Goal: Information Seeking & Learning: Learn about a topic

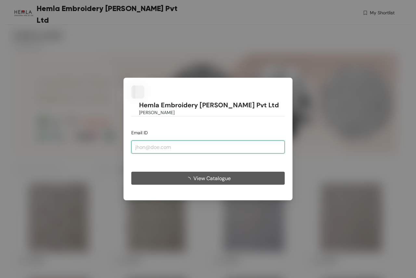
click at [162, 140] on input "email" at bounding box center [207, 146] width 153 height 13
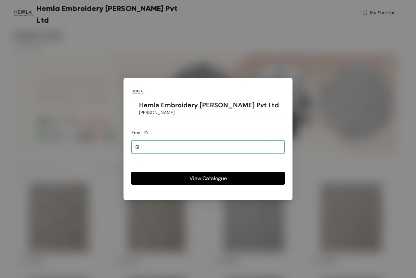
type input "S"
type input "[EMAIL_ADDRESS][PERSON_NAME][DOMAIN_NAME]"
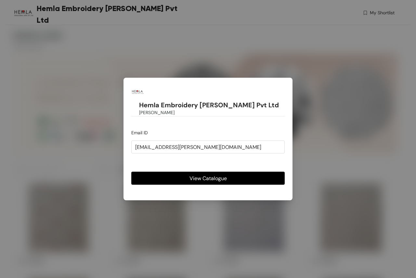
click at [223, 174] on span "View Catalogue" at bounding box center [207, 178] width 37 height 8
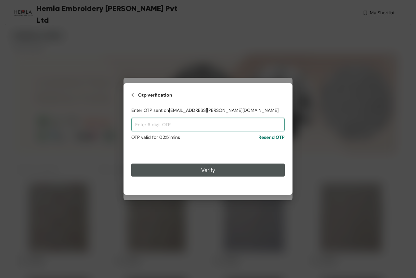
click at [184, 126] on input "text" at bounding box center [207, 124] width 153 height 13
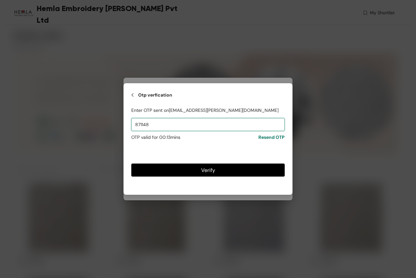
type input "871148"
click at [210, 175] on button "Verify" at bounding box center [207, 169] width 153 height 13
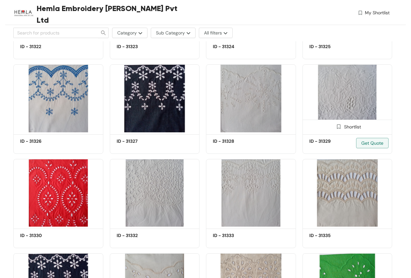
scroll to position [1559, 0]
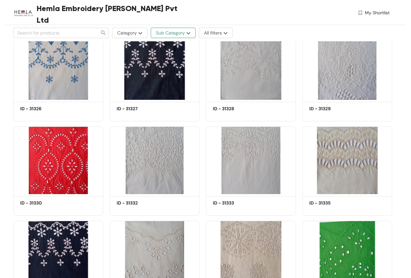
click at [163, 32] on span "Sub Category" at bounding box center [170, 32] width 29 height 7
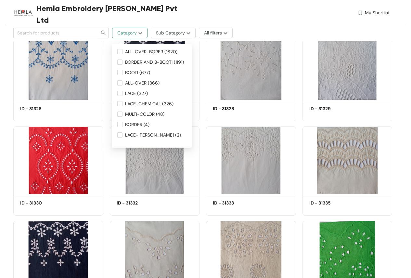
click at [143, 34] on button "Category" at bounding box center [129, 33] width 35 height 10
click at [118, 82] on input "ALL-OVER (366)" at bounding box center [119, 82] width 5 height 5
checkbox input "true"
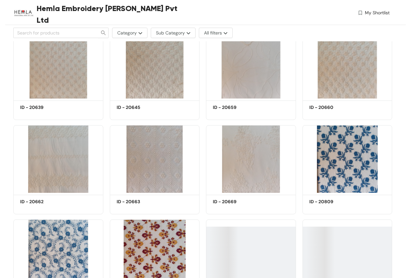
scroll to position [260, 0]
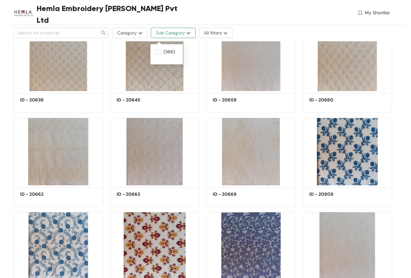
click at [187, 33] on img "button" at bounding box center [188, 33] width 6 height 3
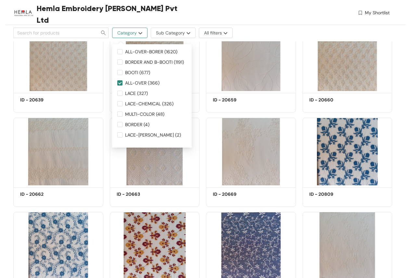
click at [132, 35] on span "Category" at bounding box center [126, 32] width 19 height 7
click at [139, 35] on button "Category" at bounding box center [129, 33] width 35 height 10
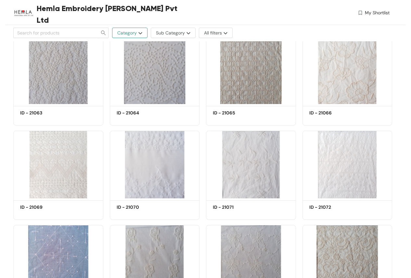
scroll to position [5925, 0]
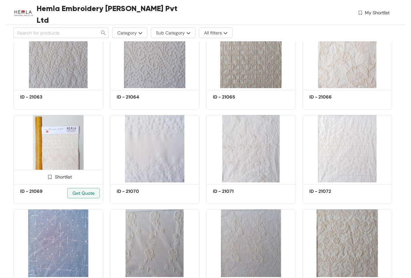
click at [57, 127] on img at bounding box center [58, 149] width 90 height 68
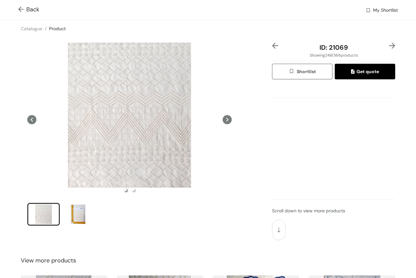
click at [225, 117] on icon at bounding box center [226, 119] width 9 height 9
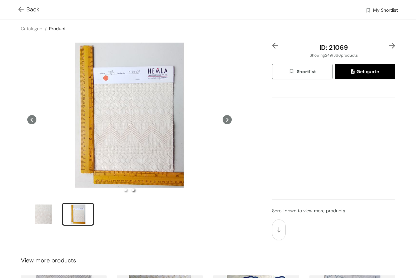
click at [18, 8] on img at bounding box center [22, 9] width 8 height 7
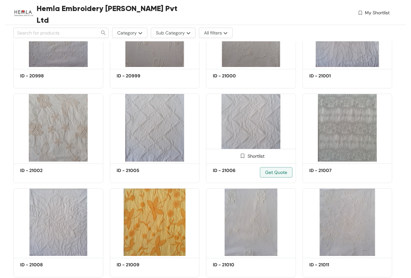
scroll to position [7355, 0]
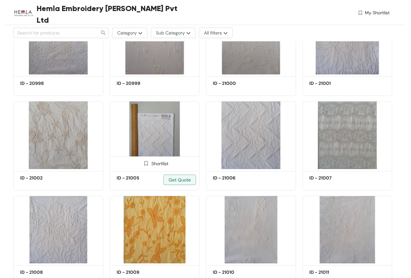
click at [144, 163] on img at bounding box center [146, 163] width 6 height 6
click at [141, 162] on img at bounding box center [143, 163] width 6 height 6
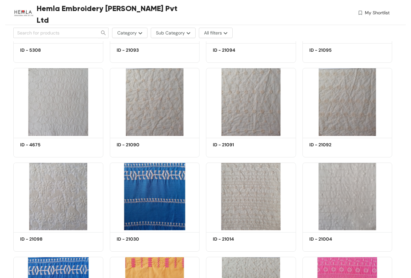
scroll to position [8414, 0]
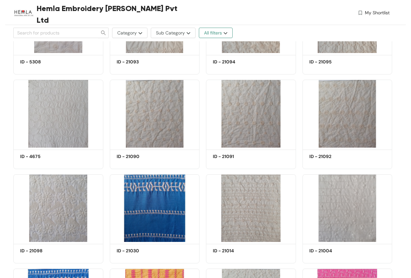
click at [223, 34] on button "All filters" at bounding box center [216, 33] width 34 height 10
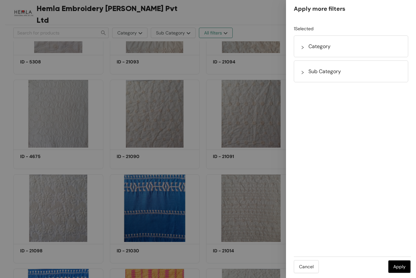
click at [223, 34] on div at bounding box center [208, 139] width 416 height 278
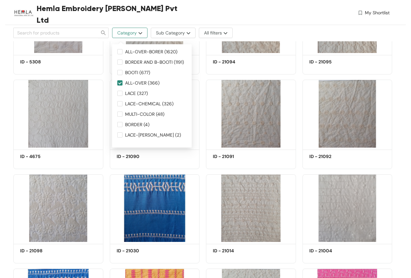
click at [132, 35] on span "Category" at bounding box center [126, 32] width 19 height 7
click at [119, 83] on input "ALL-OVER (366)" at bounding box center [119, 82] width 5 height 5
checkbox input "false"
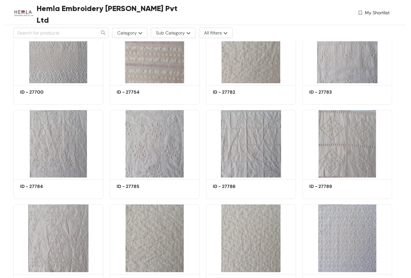
scroll to position [3118, 0]
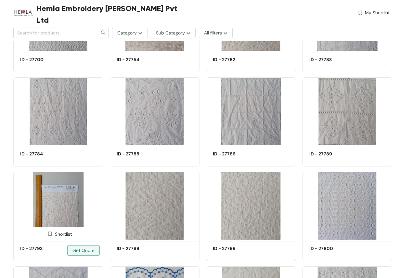
click at [65, 199] on img at bounding box center [58, 205] width 90 height 68
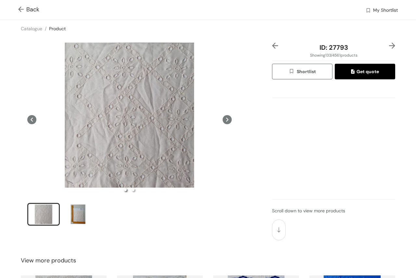
click at [389, 46] on img at bounding box center [392, 46] width 6 height 6
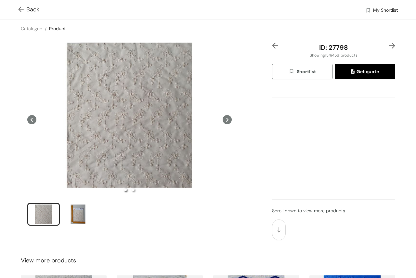
click at [389, 46] on img at bounding box center [392, 46] width 6 height 6
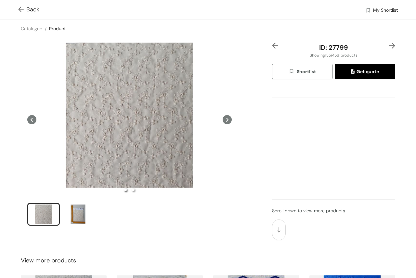
click at [389, 46] on img at bounding box center [392, 46] width 6 height 6
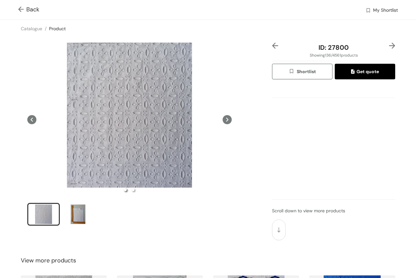
click at [389, 46] on img at bounding box center [392, 46] width 6 height 6
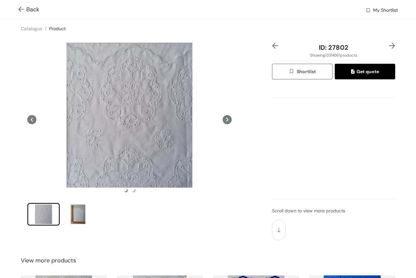
click at [389, 46] on img at bounding box center [392, 46] width 6 height 6
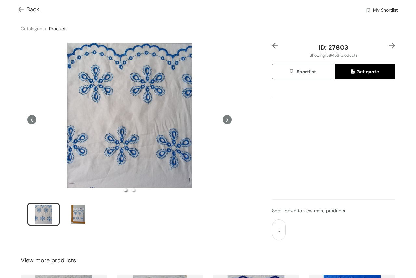
click at [389, 46] on img at bounding box center [392, 46] width 6 height 6
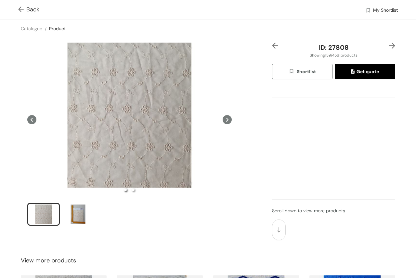
click at [389, 46] on img at bounding box center [392, 46] width 6 height 6
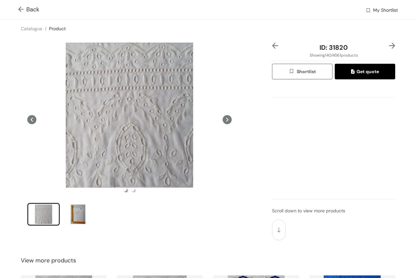
click at [389, 46] on img at bounding box center [392, 46] width 6 height 6
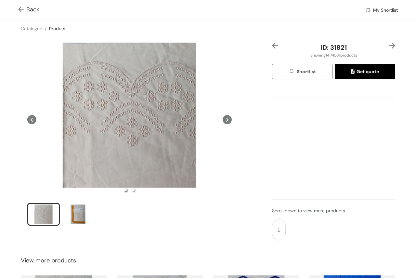
click at [389, 46] on img at bounding box center [392, 46] width 6 height 6
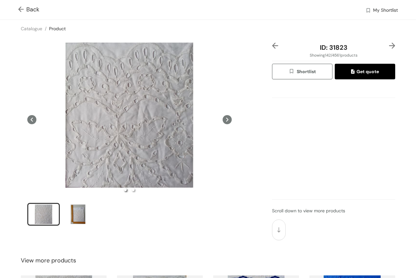
click at [389, 46] on img at bounding box center [392, 46] width 6 height 6
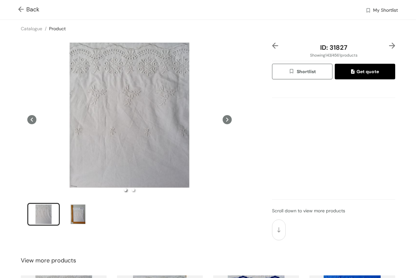
click at [389, 46] on img at bounding box center [392, 46] width 6 height 6
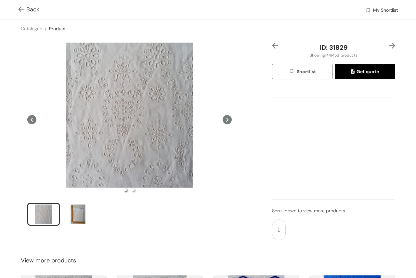
click at [389, 46] on img at bounding box center [392, 46] width 6 height 6
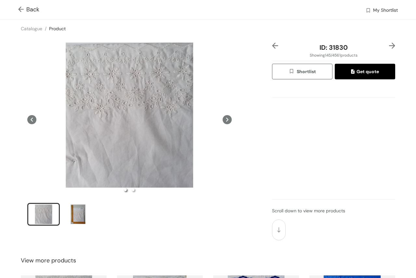
click at [389, 46] on img at bounding box center [392, 46] width 6 height 6
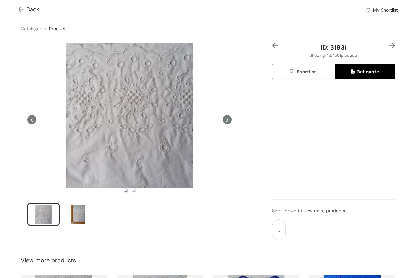
click at [389, 46] on img at bounding box center [392, 46] width 6 height 6
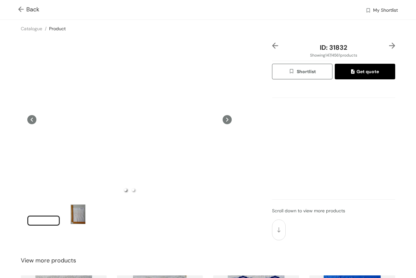
click at [389, 46] on img at bounding box center [392, 46] width 6 height 6
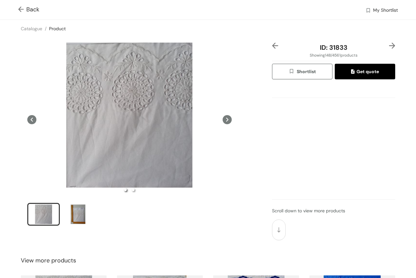
click at [389, 46] on img at bounding box center [392, 46] width 6 height 6
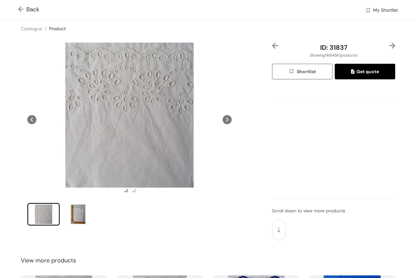
click at [389, 46] on img at bounding box center [392, 46] width 6 height 6
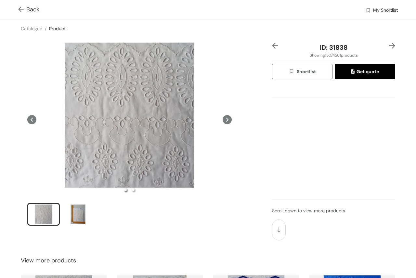
click at [389, 46] on img at bounding box center [392, 46] width 6 height 6
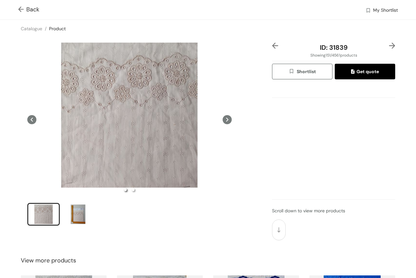
click at [389, 46] on img at bounding box center [392, 46] width 6 height 6
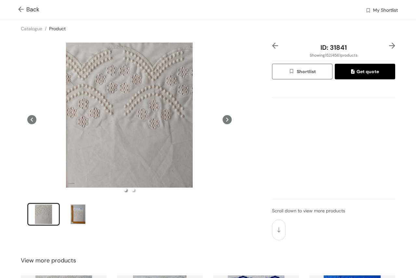
click at [389, 46] on img at bounding box center [392, 46] width 6 height 6
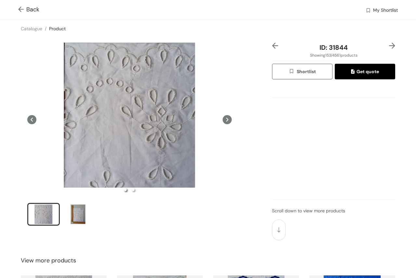
click at [389, 46] on img at bounding box center [392, 46] width 6 height 6
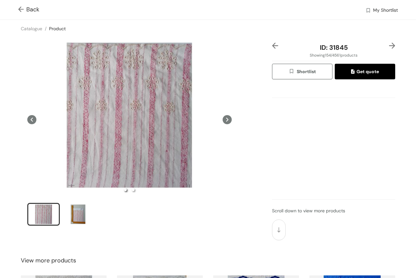
click at [389, 46] on img at bounding box center [392, 46] width 6 height 6
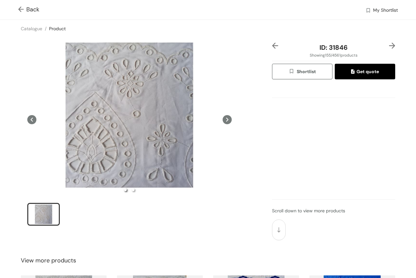
click at [389, 46] on img at bounding box center [392, 46] width 6 height 6
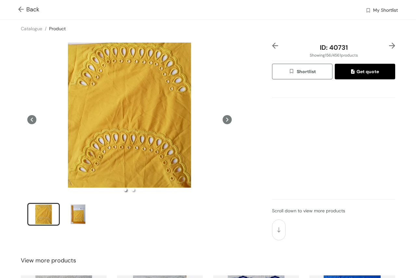
click at [389, 46] on img at bounding box center [392, 46] width 6 height 6
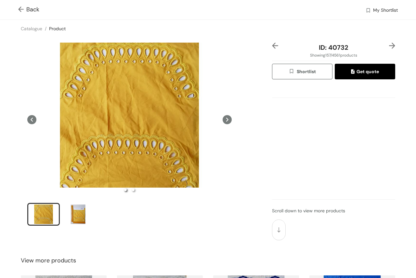
click at [389, 45] on img at bounding box center [392, 46] width 6 height 6
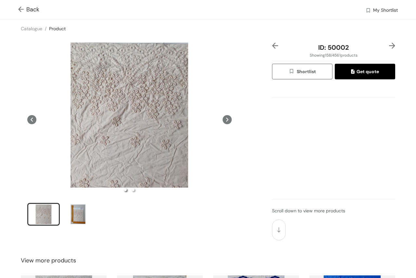
click at [389, 45] on img at bounding box center [392, 46] width 6 height 6
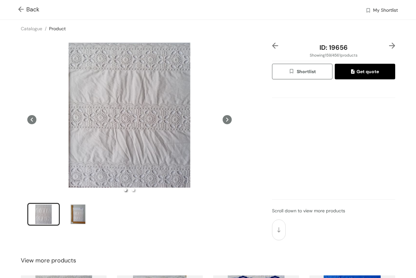
click at [389, 45] on img at bounding box center [392, 46] width 6 height 6
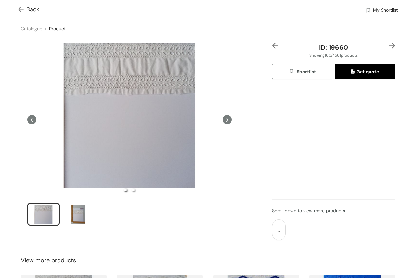
click at [389, 45] on img at bounding box center [392, 46] width 6 height 6
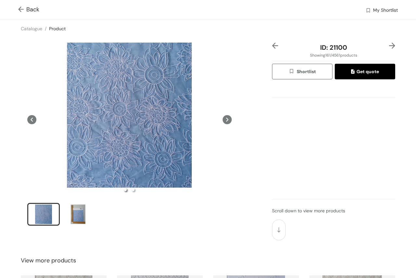
click at [389, 45] on img at bounding box center [392, 46] width 6 height 6
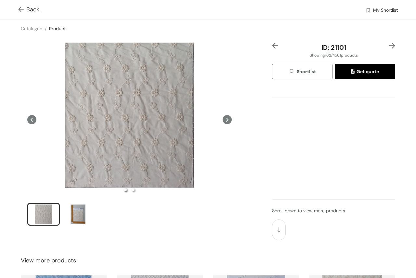
click at [389, 45] on img at bounding box center [392, 46] width 6 height 6
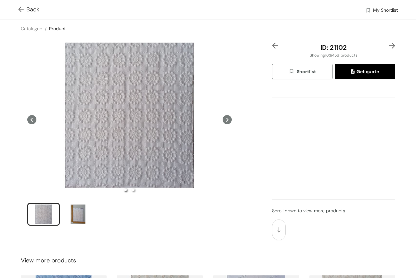
click at [389, 45] on img at bounding box center [392, 46] width 6 height 6
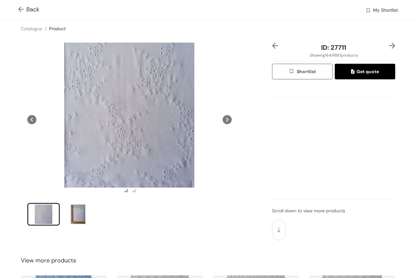
click at [389, 45] on img at bounding box center [392, 46] width 6 height 6
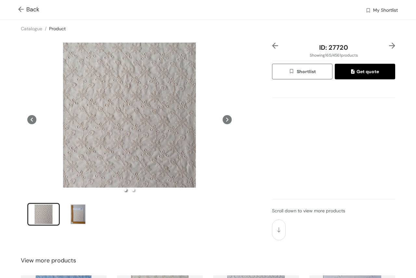
click at [389, 43] on img at bounding box center [392, 46] width 6 height 6
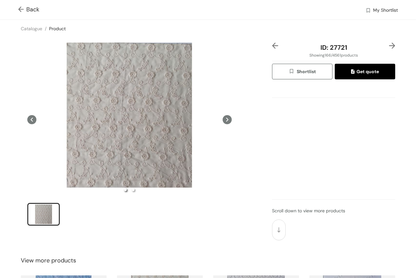
click at [384, 39] on div "ID: 27721 Showing 166 / 4561 products Shortlist Get quote Scroll down to view m…" at bounding box center [208, 141] width 418 height 208
click at [389, 44] on img at bounding box center [392, 46] width 6 height 6
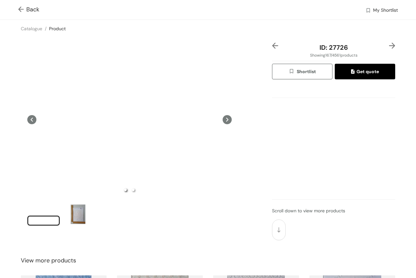
click at [389, 44] on img at bounding box center [392, 46] width 6 height 6
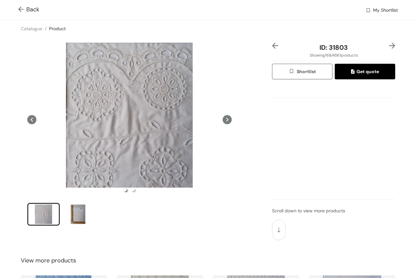
click at [389, 44] on img at bounding box center [392, 46] width 6 height 6
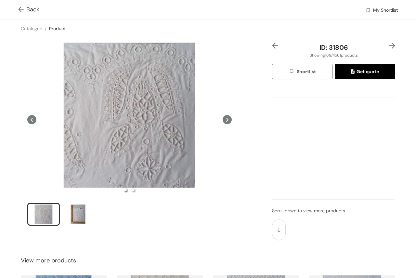
click at [389, 44] on img at bounding box center [392, 46] width 6 height 6
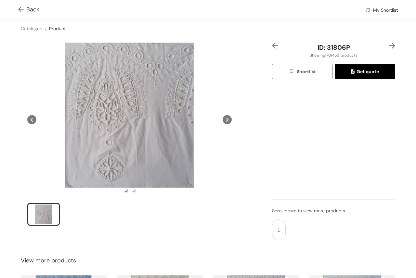
click at [389, 45] on img at bounding box center [392, 46] width 6 height 6
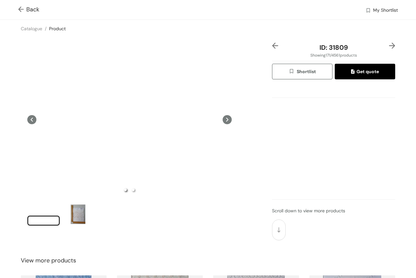
click at [389, 45] on img at bounding box center [392, 46] width 6 height 6
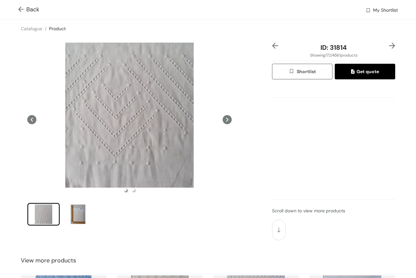
click at [389, 45] on img at bounding box center [392, 46] width 6 height 6
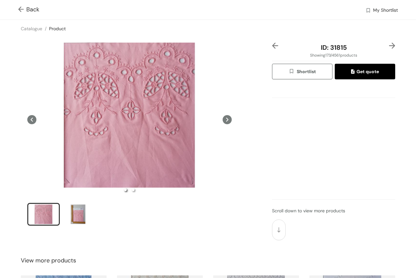
click at [389, 45] on img at bounding box center [392, 46] width 6 height 6
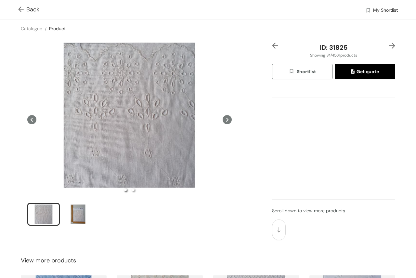
click at [389, 45] on img at bounding box center [392, 46] width 6 height 6
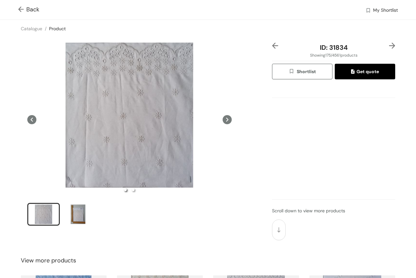
click at [389, 43] on img at bounding box center [392, 46] width 6 height 6
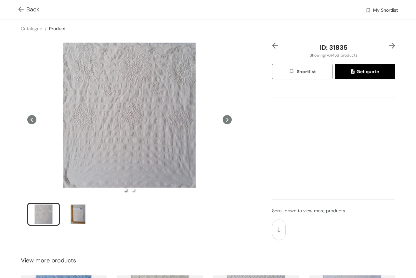
click at [389, 43] on img at bounding box center [392, 46] width 6 height 6
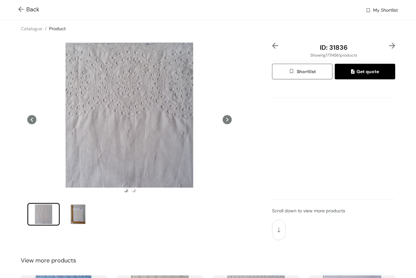
click at [389, 43] on img at bounding box center [392, 46] width 6 height 6
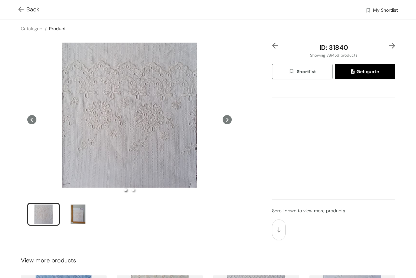
click at [272, 47] on img at bounding box center [275, 46] width 6 height 6
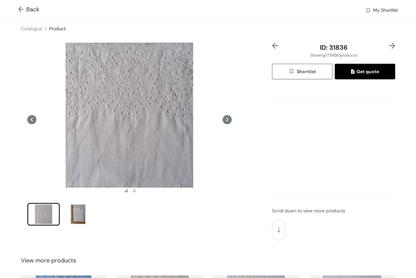
click at [389, 45] on img at bounding box center [392, 46] width 6 height 6
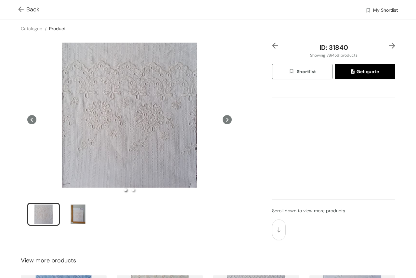
click at [389, 45] on img at bounding box center [392, 46] width 6 height 6
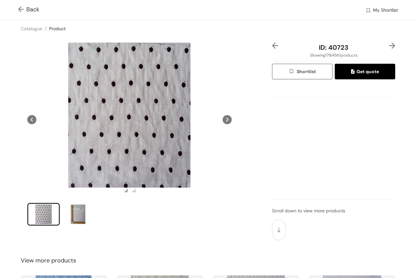
click at [389, 45] on img at bounding box center [392, 46] width 6 height 6
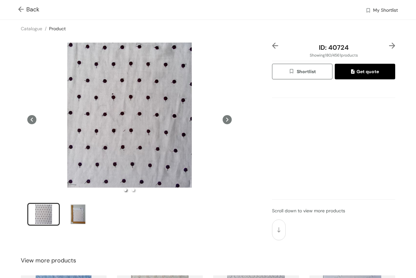
click at [389, 45] on img at bounding box center [392, 46] width 6 height 6
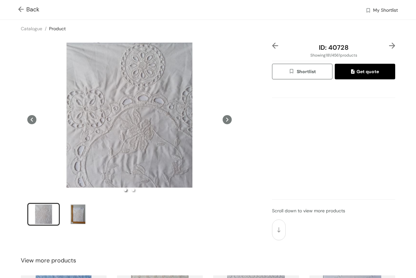
click at [389, 45] on img at bounding box center [392, 46] width 6 height 6
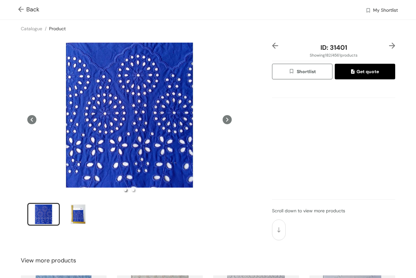
click at [389, 45] on img at bounding box center [392, 46] width 6 height 6
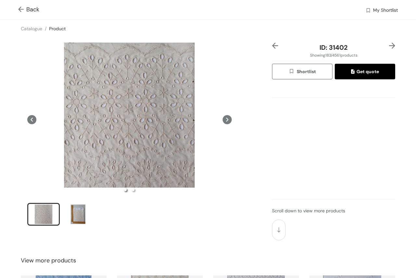
click at [272, 46] on img at bounding box center [275, 46] width 6 height 6
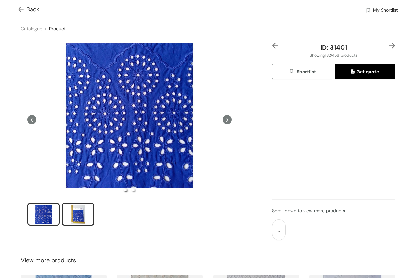
click at [80, 214] on div "slide item 2" at bounding box center [77, 213] width 29 height 19
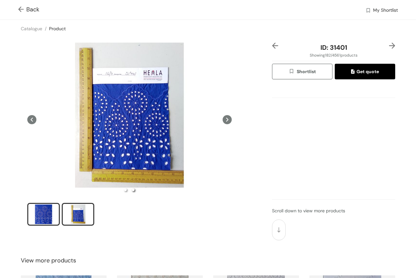
click at [41, 219] on div "slide item 1" at bounding box center [43, 213] width 29 height 19
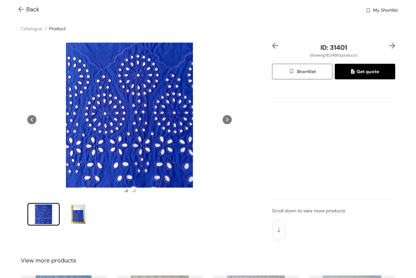
click at [389, 46] on img at bounding box center [392, 46] width 6 height 6
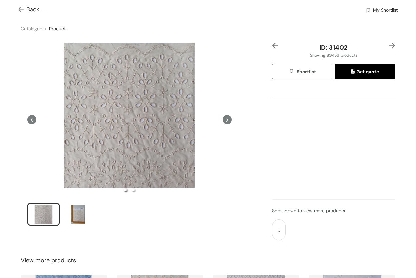
click at [389, 46] on img at bounding box center [392, 46] width 6 height 6
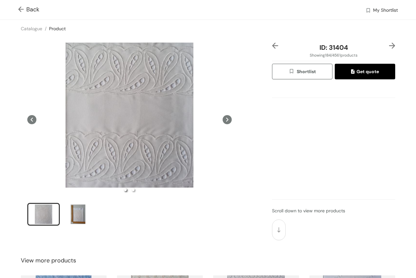
click at [389, 46] on img at bounding box center [392, 46] width 6 height 6
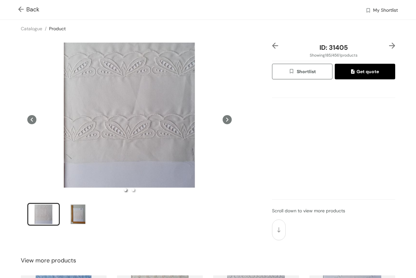
click at [389, 46] on img at bounding box center [392, 46] width 6 height 6
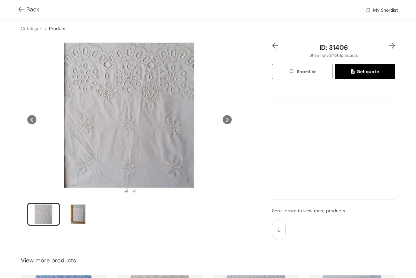
click at [389, 46] on img at bounding box center [392, 46] width 6 height 6
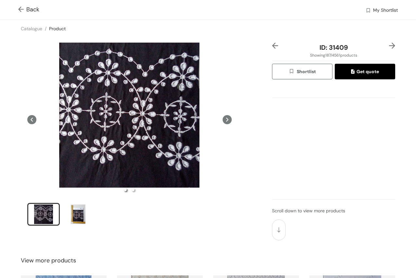
click at [389, 46] on img at bounding box center [392, 46] width 6 height 6
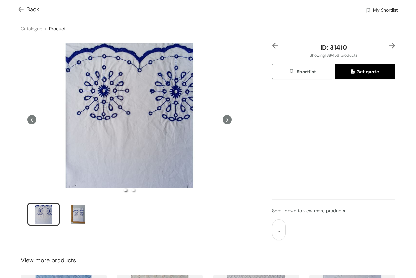
click at [389, 46] on img at bounding box center [392, 46] width 6 height 6
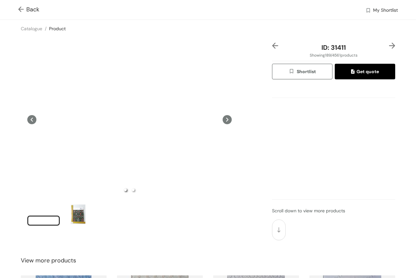
click at [389, 46] on img at bounding box center [392, 46] width 6 height 6
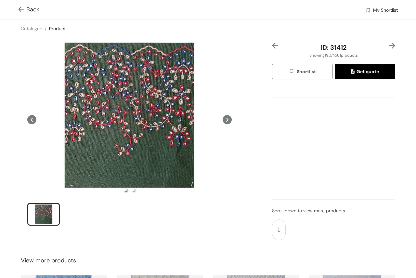
click at [384, 37] on div "Catalogue / Product /" at bounding box center [208, 29] width 416 height 18
click at [384, 36] on div "Catalogue / Product /" at bounding box center [208, 29] width 416 height 18
click at [389, 45] on img at bounding box center [392, 46] width 6 height 6
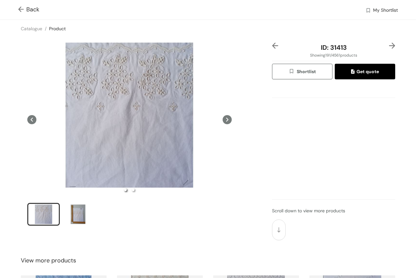
click at [389, 44] on img at bounding box center [392, 46] width 6 height 6
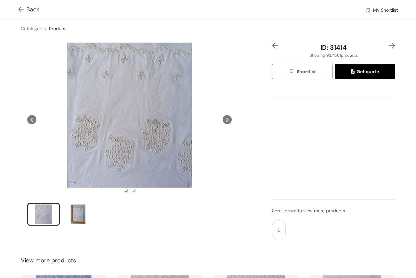
click at [389, 44] on img at bounding box center [392, 46] width 6 height 6
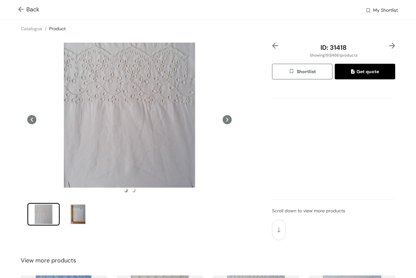
click at [389, 44] on img at bounding box center [392, 46] width 6 height 6
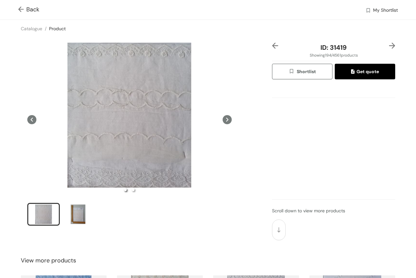
click at [389, 44] on img at bounding box center [392, 46] width 6 height 6
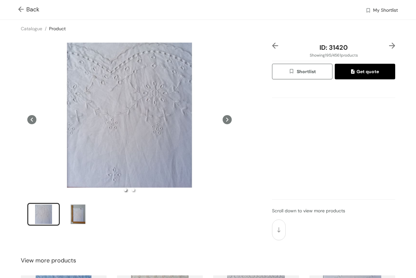
click at [389, 44] on img at bounding box center [392, 46] width 6 height 6
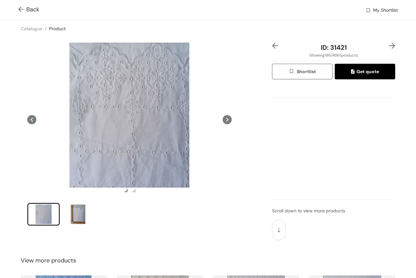
click at [389, 44] on img at bounding box center [392, 46] width 6 height 6
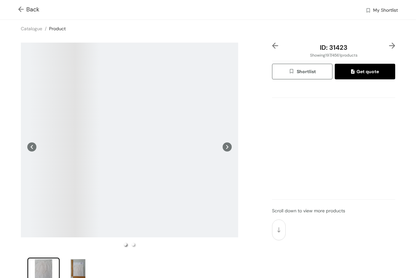
click at [274, 45] on img at bounding box center [275, 46] width 6 height 6
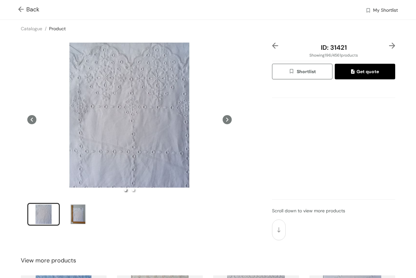
click at [389, 46] on img at bounding box center [392, 46] width 6 height 6
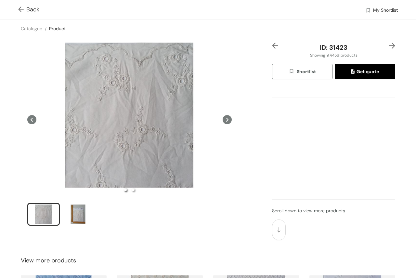
click at [389, 46] on img at bounding box center [392, 46] width 6 height 6
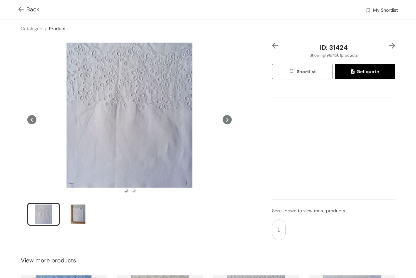
click at [389, 46] on img at bounding box center [392, 46] width 6 height 6
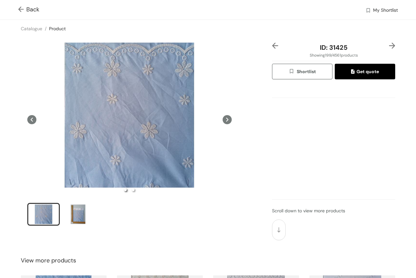
click at [389, 46] on img at bounding box center [392, 46] width 6 height 6
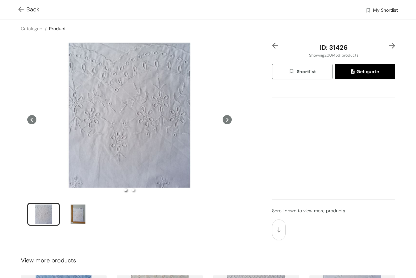
click at [389, 46] on img at bounding box center [392, 46] width 6 height 6
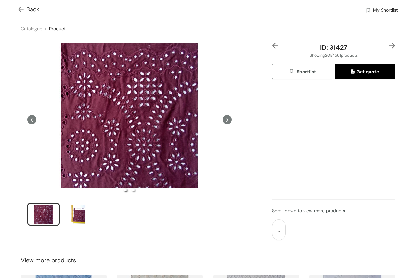
click at [389, 44] on img at bounding box center [392, 46] width 6 height 6
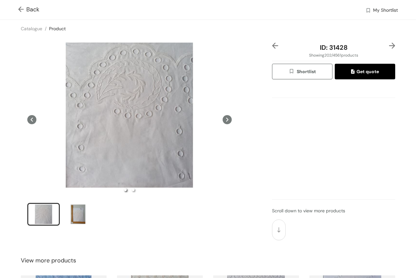
click at [389, 44] on img at bounding box center [392, 46] width 6 height 6
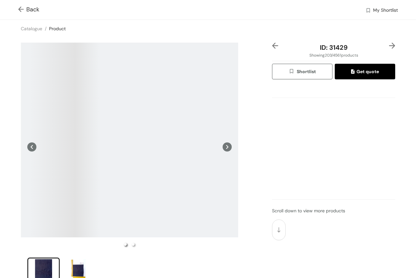
click at [389, 44] on img at bounding box center [392, 46] width 6 height 6
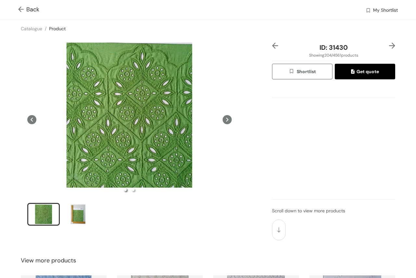
click at [272, 44] on img at bounding box center [275, 46] width 6 height 6
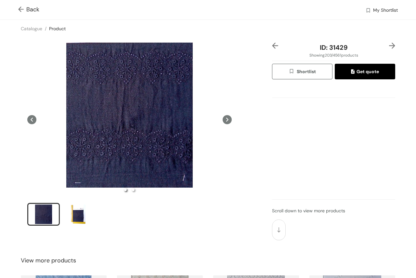
click at [389, 45] on img at bounding box center [392, 46] width 6 height 6
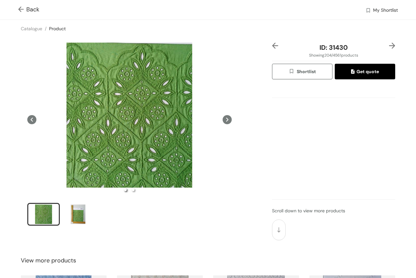
click at [389, 45] on img at bounding box center [392, 46] width 6 height 6
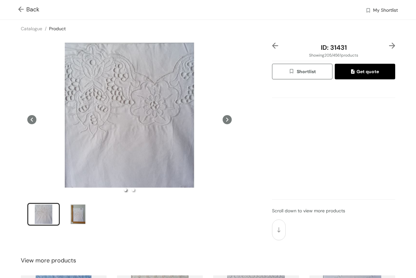
click at [389, 45] on img at bounding box center [392, 46] width 6 height 6
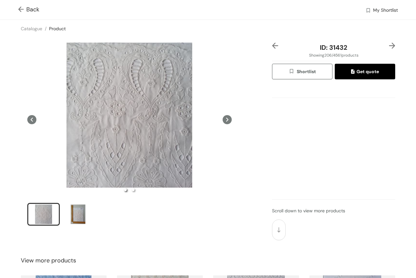
click at [389, 45] on img at bounding box center [392, 46] width 6 height 6
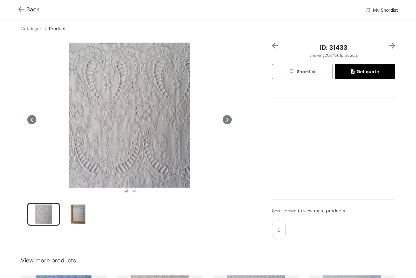
click at [389, 45] on img at bounding box center [392, 46] width 6 height 6
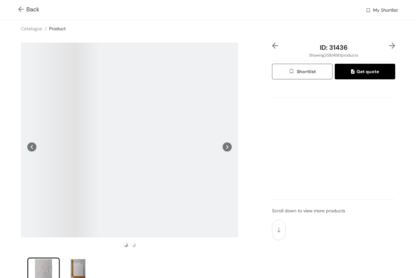
click at [389, 45] on img at bounding box center [392, 46] width 6 height 6
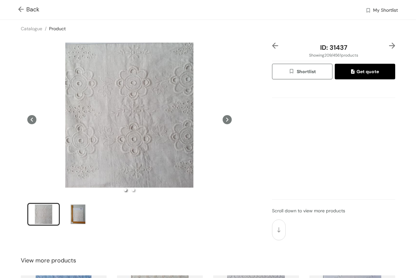
click at [389, 45] on img at bounding box center [392, 46] width 6 height 6
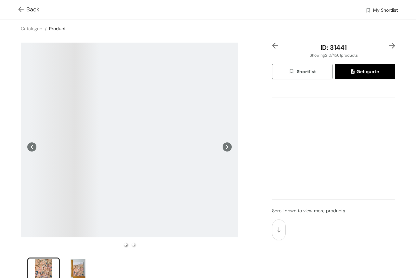
click at [389, 45] on img at bounding box center [392, 46] width 6 height 6
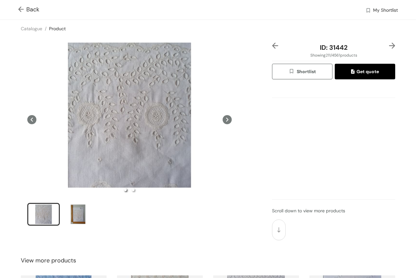
click at [266, 45] on div "ID: 31442 Showing 211 / 4561 products Shortlist Get quote Scroll down to view m…" at bounding box center [208, 141] width 418 height 208
click at [28, 9] on span "Back" at bounding box center [28, 9] width 21 height 9
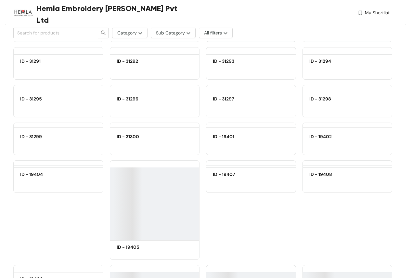
scroll to position [9951, 0]
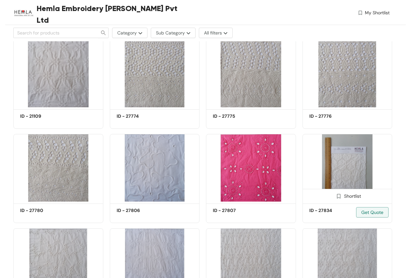
click at [357, 159] on img at bounding box center [347, 168] width 90 height 68
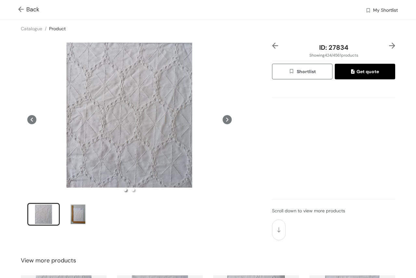
click at [389, 45] on img at bounding box center [392, 46] width 6 height 6
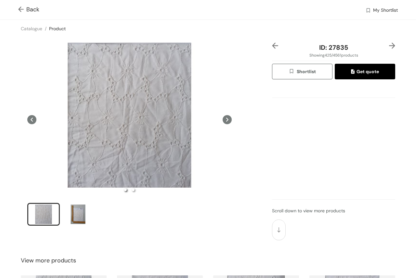
click at [389, 45] on img at bounding box center [392, 46] width 6 height 6
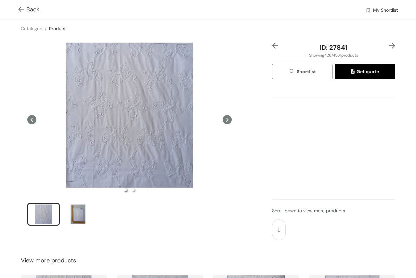
click at [20, 10] on img at bounding box center [22, 9] width 8 height 7
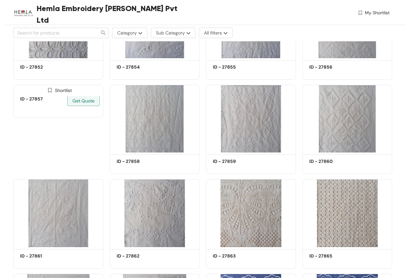
scroll to position [15863, 0]
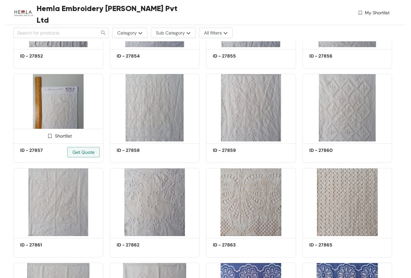
click at [50, 135] on img at bounding box center [50, 136] width 6 height 6
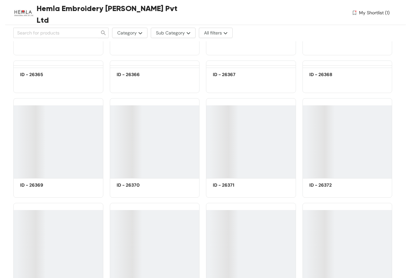
scroll to position [27166, 0]
